Goal: Transaction & Acquisition: Purchase product/service

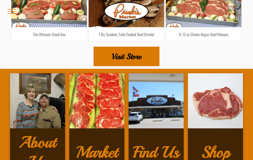
scroll to position [891, 0]
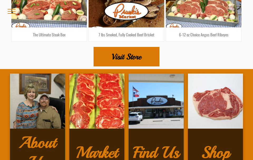
click at [216, 143] on h3 "Shop" at bounding box center [215, 153] width 28 height 20
click at [217, 143] on h3 "Shop" at bounding box center [215, 153] width 28 height 20
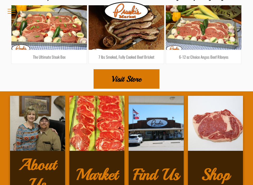
scroll to position [869, 0]
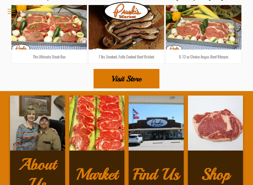
click at [128, 70] on span "Visit Store" at bounding box center [127, 79] width 30 height 18
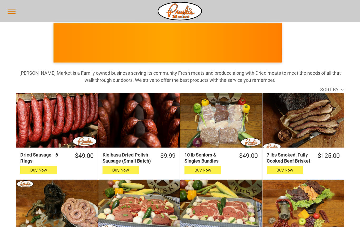
click at [55, 114] on div "Dried Sausage - 6 Rings" at bounding box center [57, 120] width 82 height 54
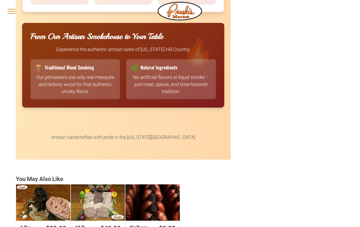
scroll to position [1122, 0]
